Goal: Information Seeking & Learning: Learn about a topic

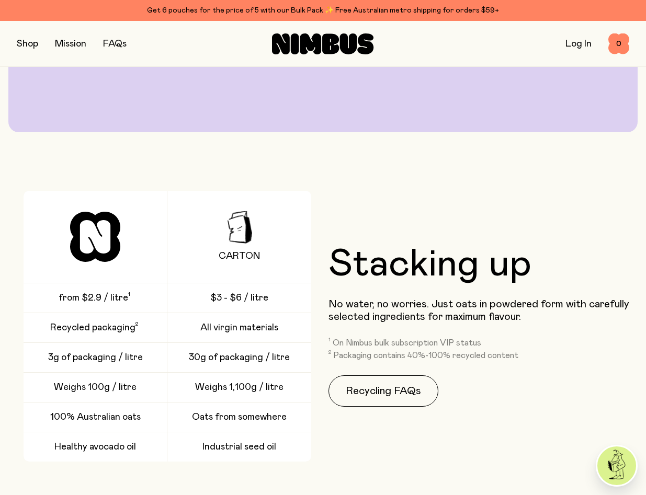
scroll to position [2038, 0]
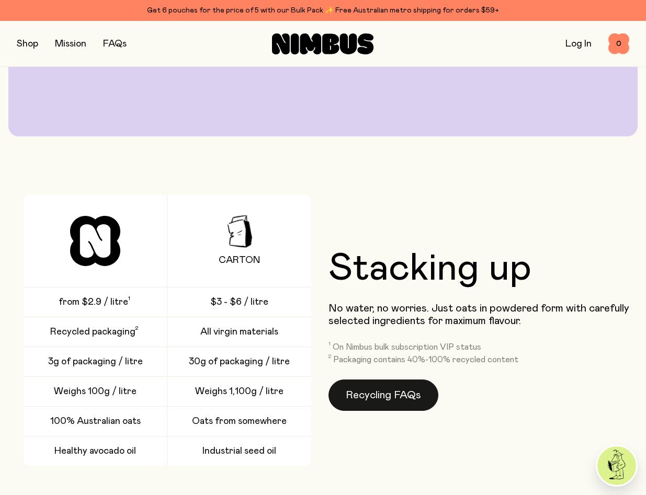
click at [382, 391] on link "Recycling FAQs" at bounding box center [383, 395] width 110 height 31
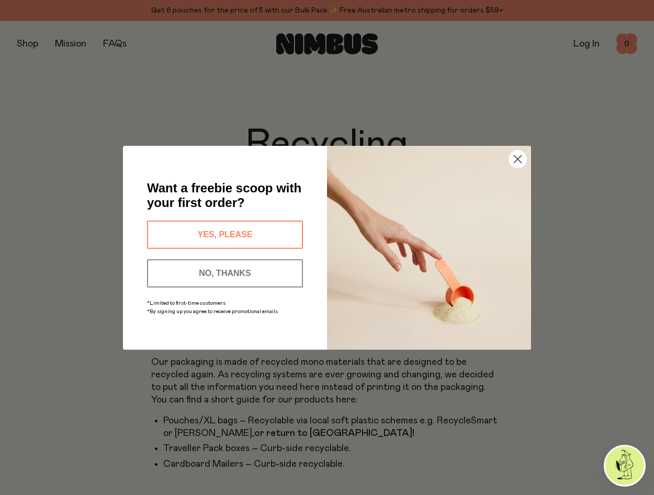
drag, startPoint x: 255, startPoint y: 277, endPoint x: 265, endPoint y: 274, distance: 9.8
click at [256, 277] on button "NO, THANKS" at bounding box center [225, 273] width 156 height 28
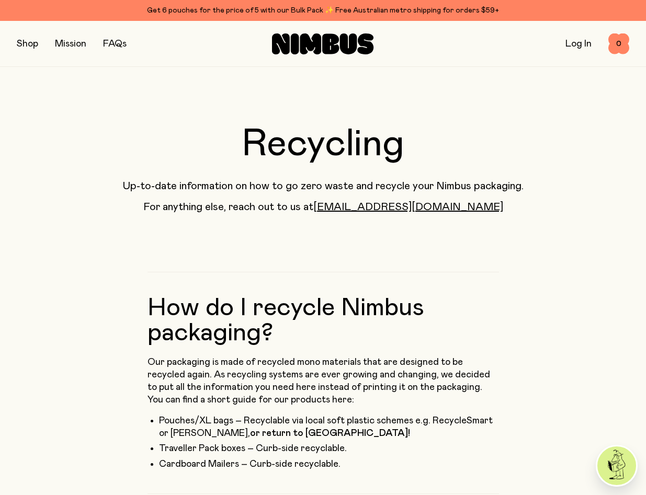
click at [115, 41] on link "FAQs" at bounding box center [115, 43] width 24 height 9
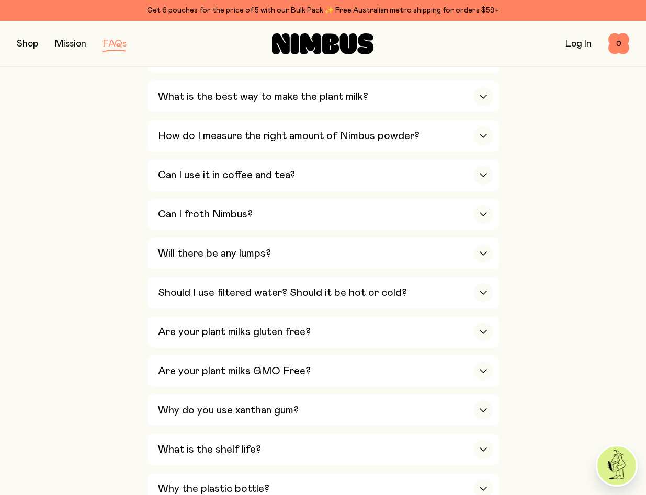
scroll to position [544, 0]
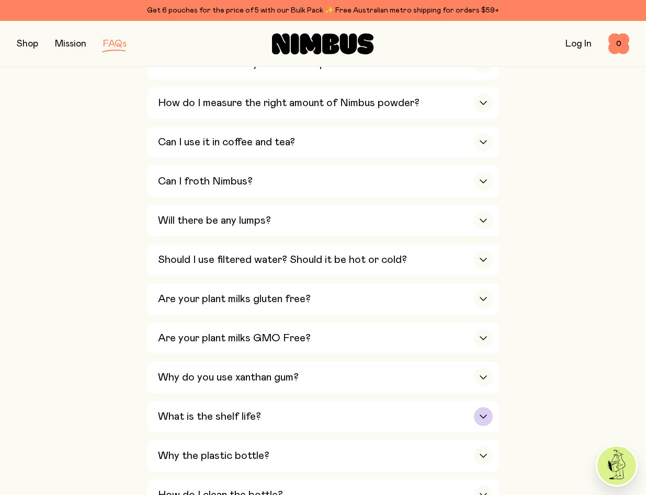
click at [463, 401] on div "What is the shelf life?" at bounding box center [325, 416] width 335 height 31
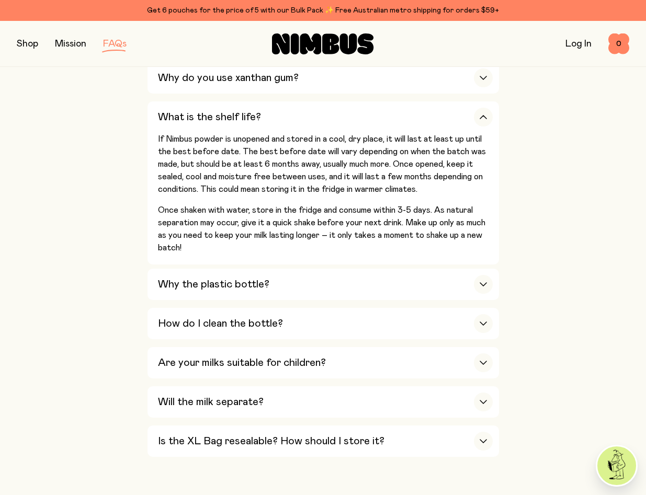
scroll to position [846, 0]
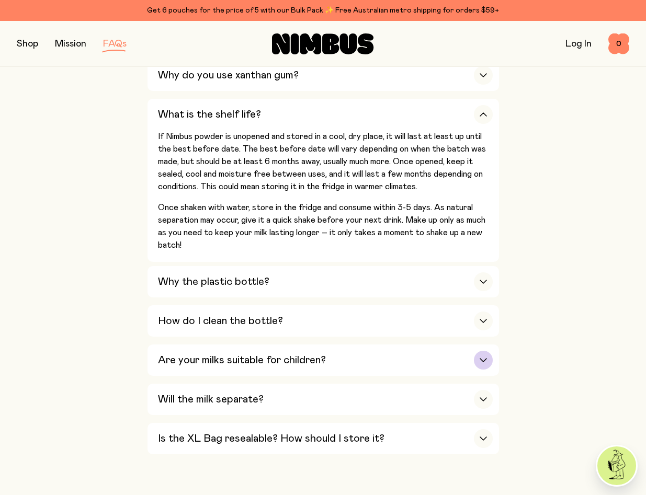
click at [442, 345] on div "Are your milks suitable for children?" at bounding box center [325, 360] width 335 height 31
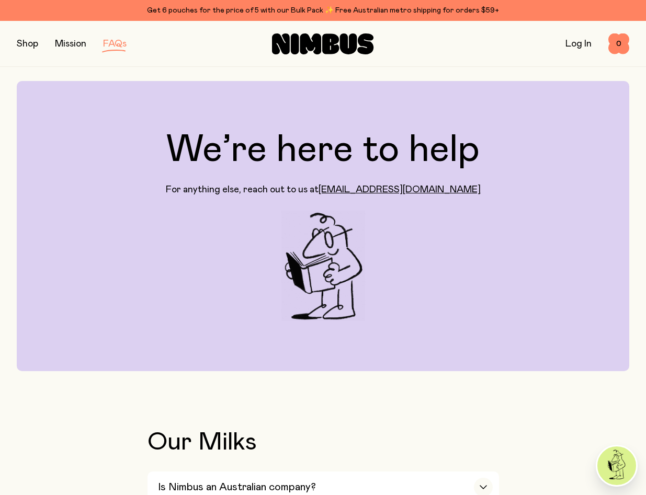
scroll to position [0, 0]
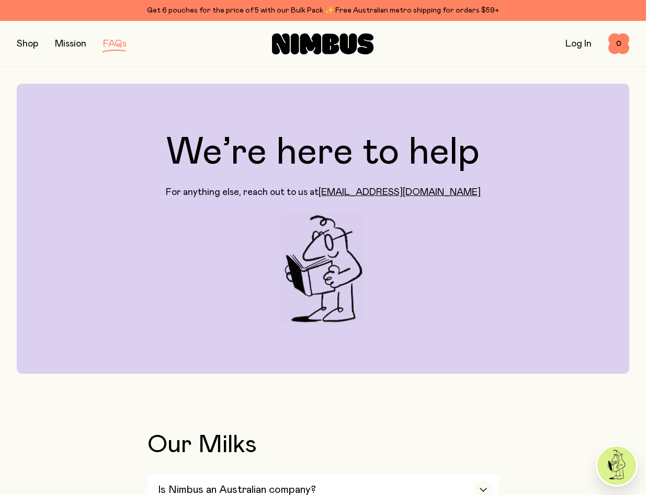
drag, startPoint x: 29, startPoint y: 41, endPoint x: 51, endPoint y: 47, distance: 22.3
click at [30, 41] on button "button" at bounding box center [27, 44] width 21 height 15
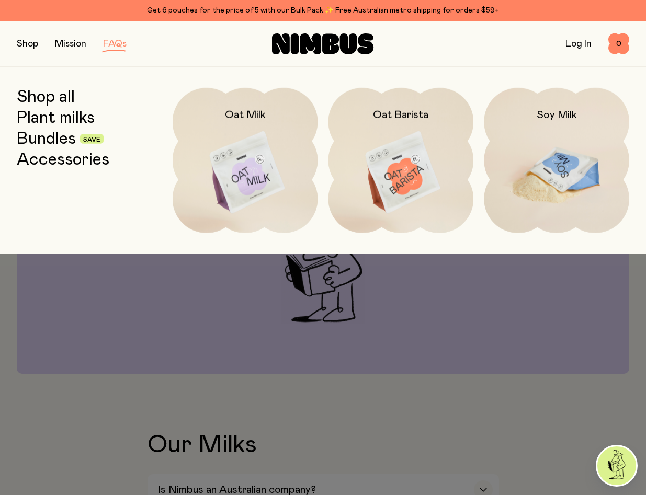
click at [535, 158] on img at bounding box center [556, 173] width 145 height 170
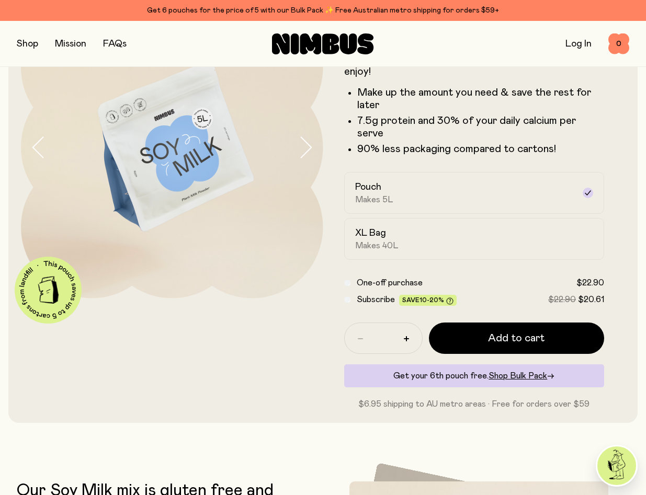
scroll to position [92, 0]
click at [388, 226] on div "XL Bag Makes 40L" at bounding box center [465, 238] width 220 height 24
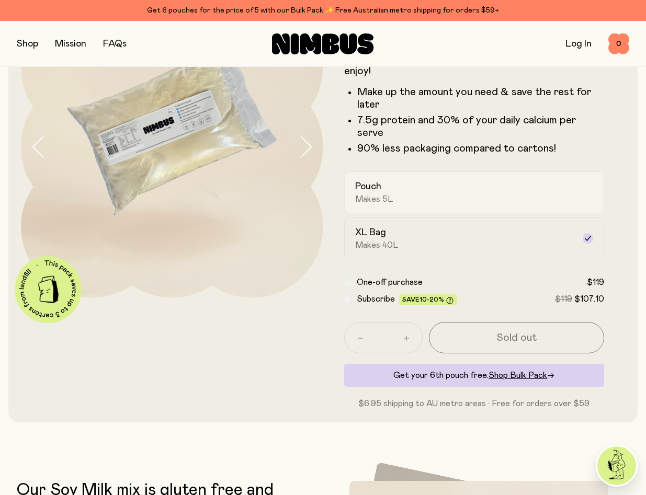
scroll to position [92, 0]
click at [416, 181] on div "Pouch Makes 5L" at bounding box center [465, 193] width 220 height 24
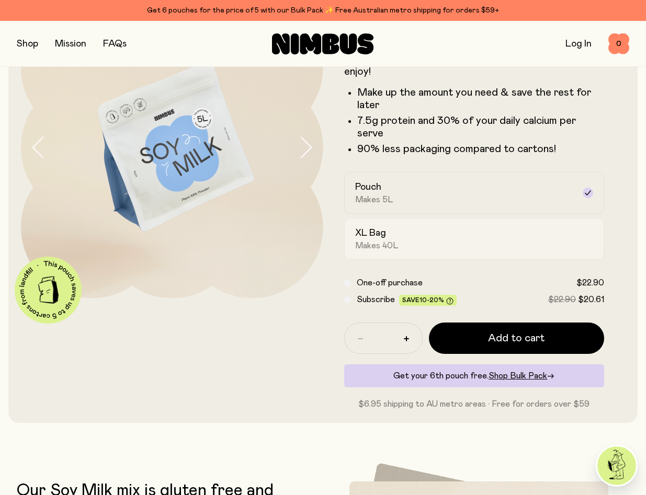
click at [471, 229] on div "XL Bag Makes 40L" at bounding box center [465, 239] width 220 height 24
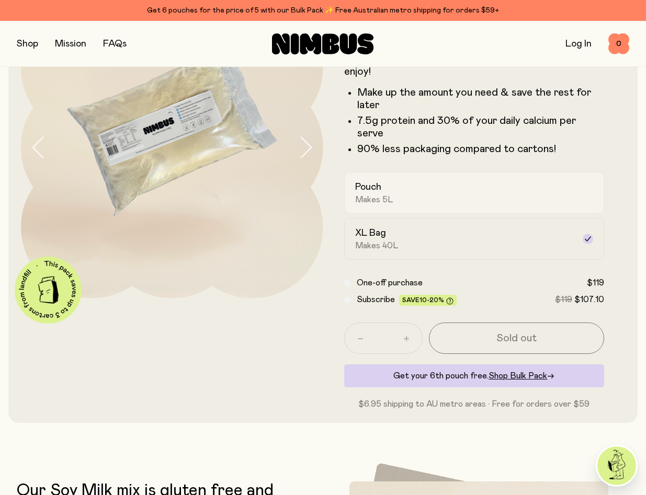
click at [462, 191] on div "Pouch Makes 5L" at bounding box center [465, 193] width 220 height 24
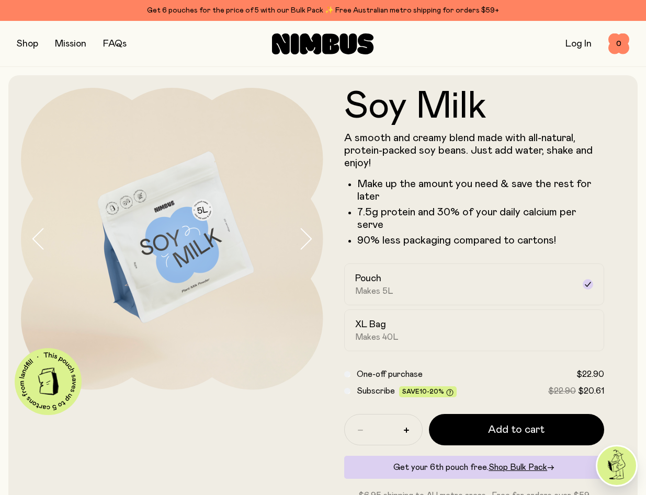
scroll to position [11, 0]
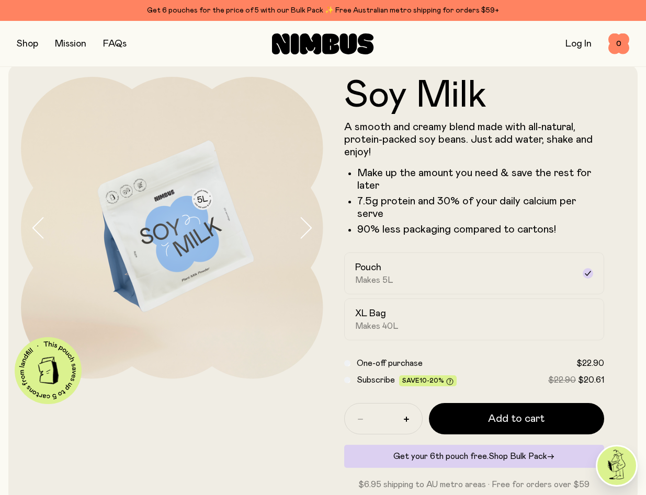
click at [526, 452] on span "Shop Bulk Pack" at bounding box center [517, 456] width 59 height 8
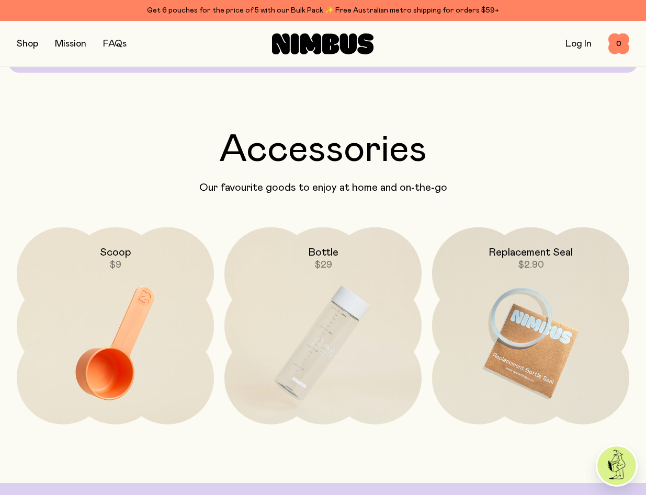
scroll to position [2034, 0]
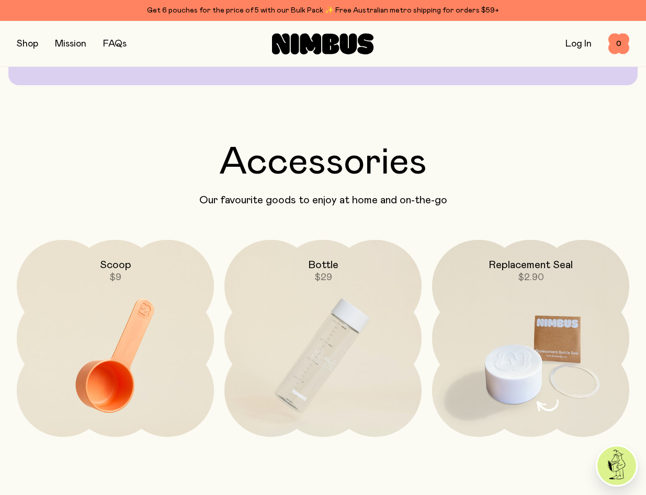
click at [480, 317] on img at bounding box center [530, 356] width 197 height 232
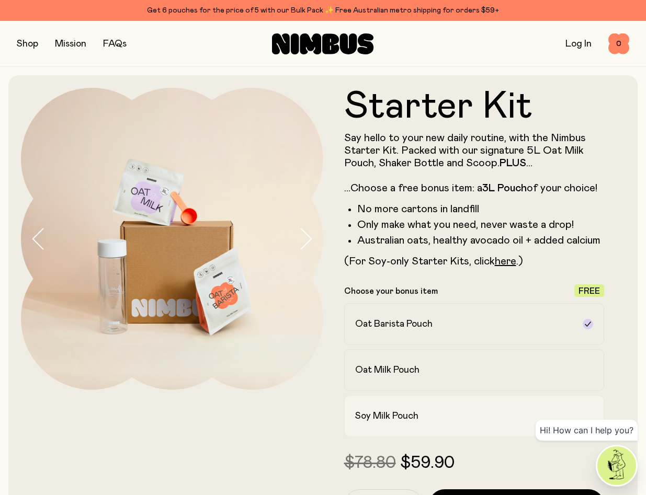
click at [417, 411] on h2 "Soy Milk Pouch" at bounding box center [386, 416] width 63 height 13
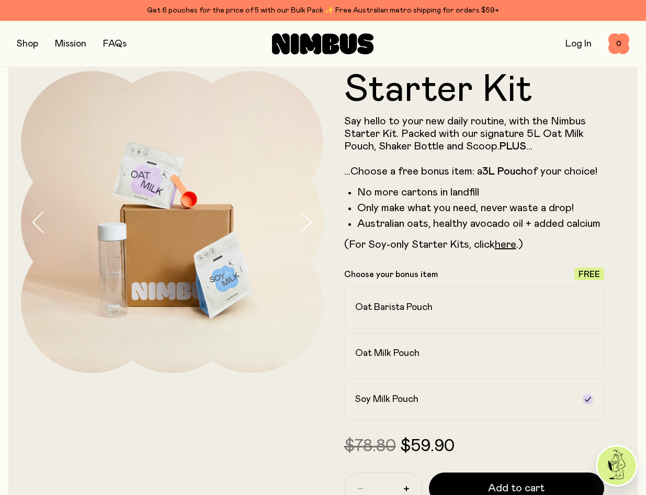
scroll to position [8, 0]
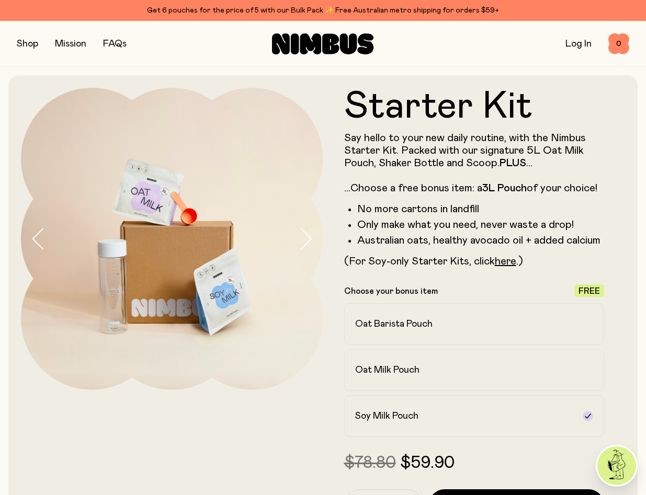
scroll to position [8, 0]
